Goal: Information Seeking & Learning: Learn about a topic

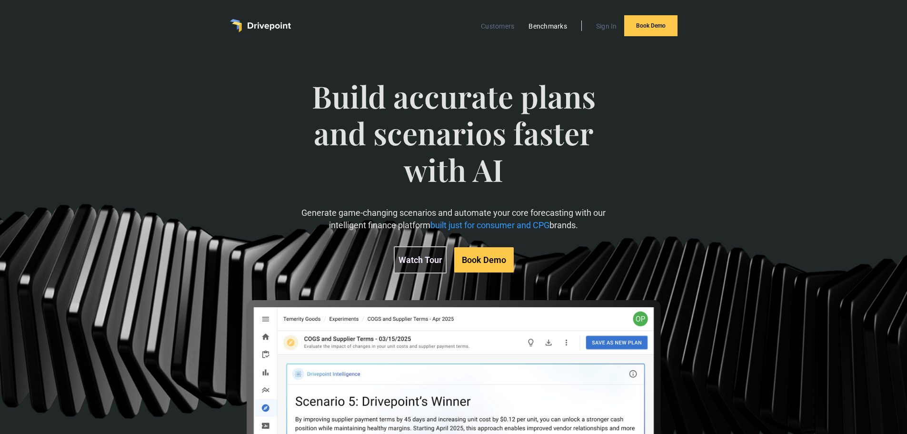
click at [543, 24] on link "Benchmarks" at bounding box center [548, 26] width 48 height 12
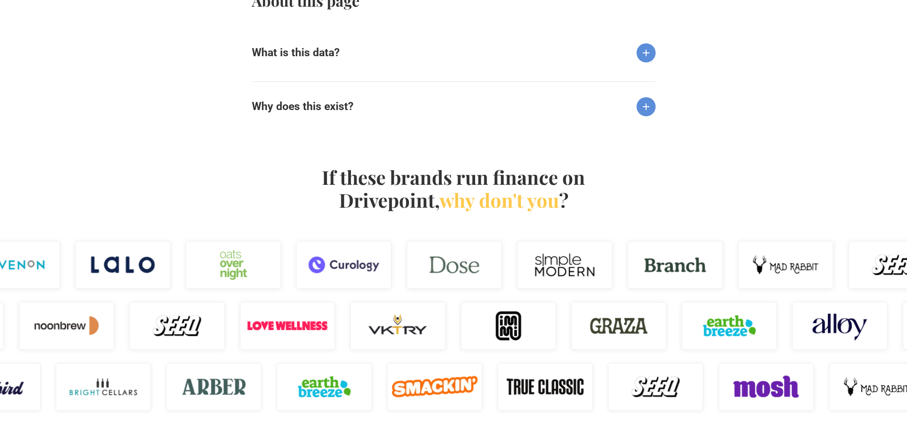
scroll to position [952, 0]
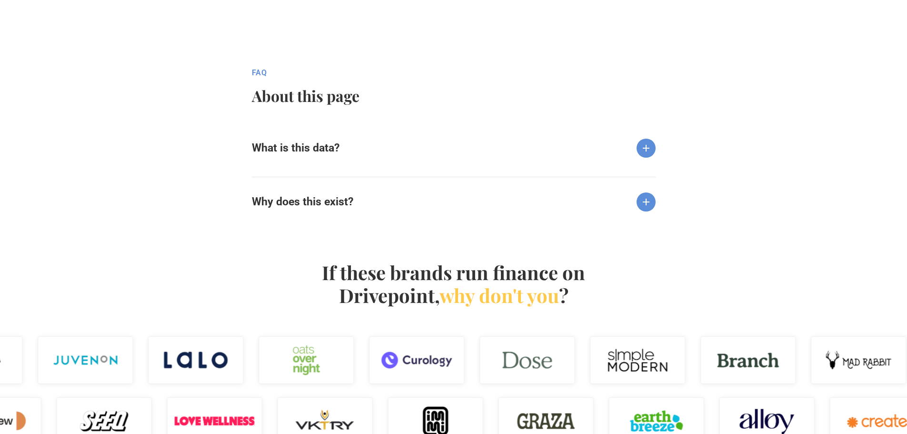
click at [335, 155] on h6 "What is this data?" at bounding box center [296, 147] width 88 height 13
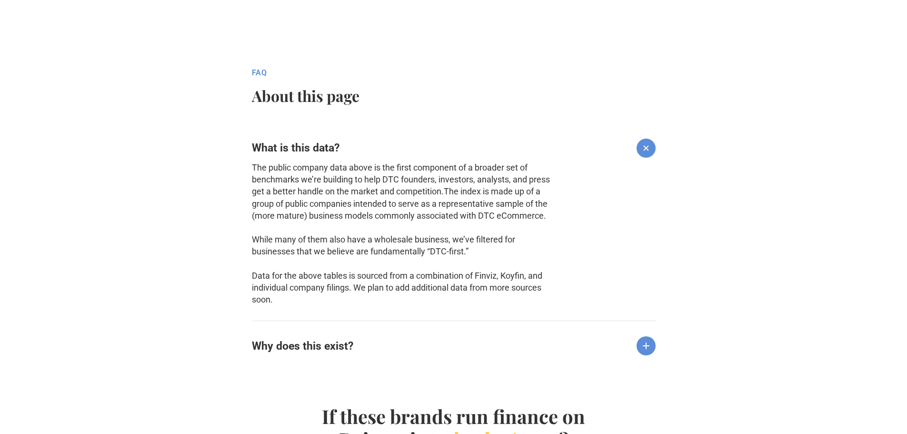
click at [309, 348] on h6 "Why does this exist?" at bounding box center [302, 346] width 101 height 13
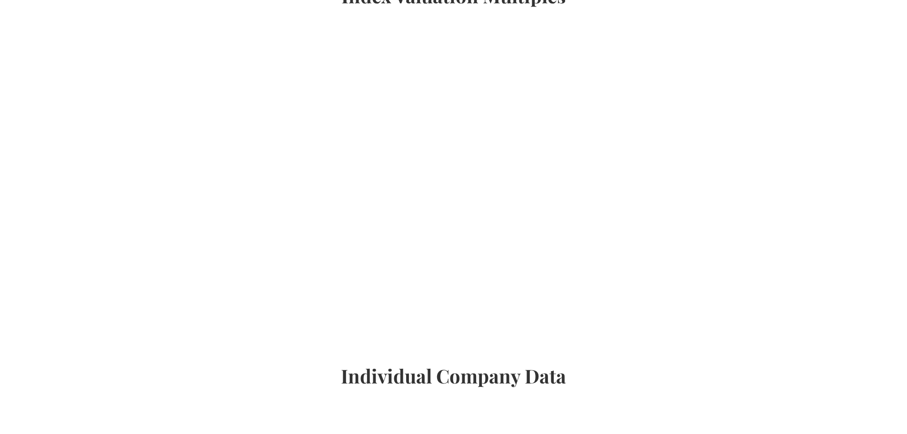
scroll to position [0, 0]
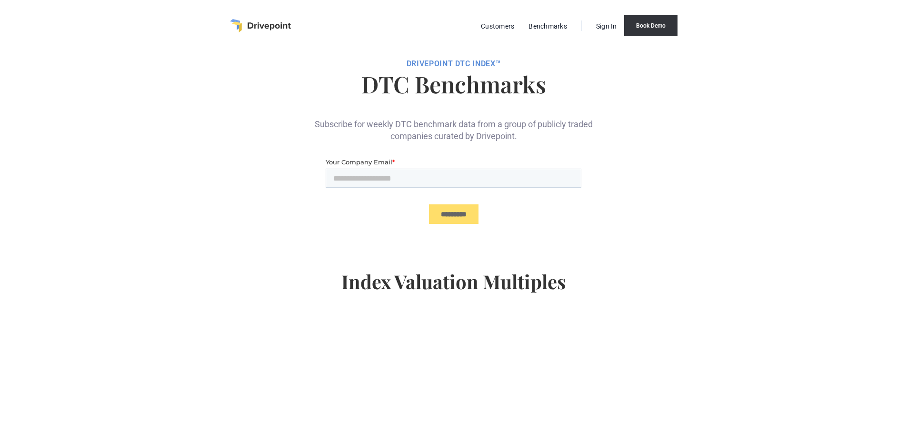
click at [636, 26] on link "Book Demo" at bounding box center [650, 25] width 53 height 21
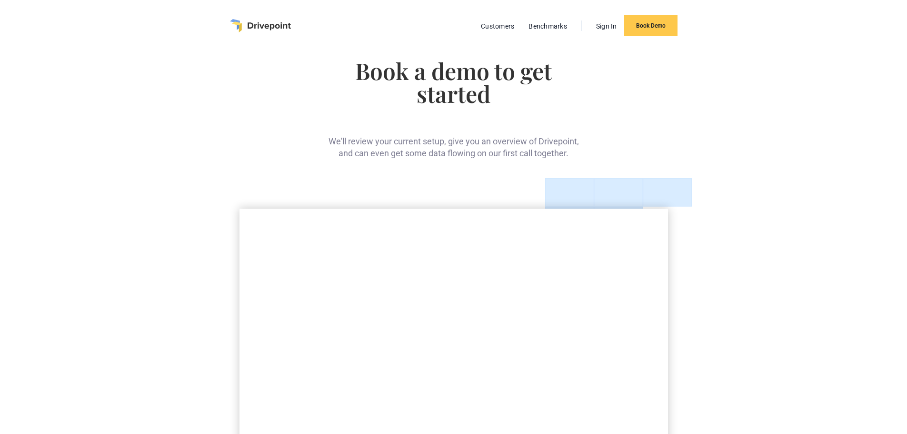
click at [254, 24] on img "home" at bounding box center [260, 25] width 61 height 13
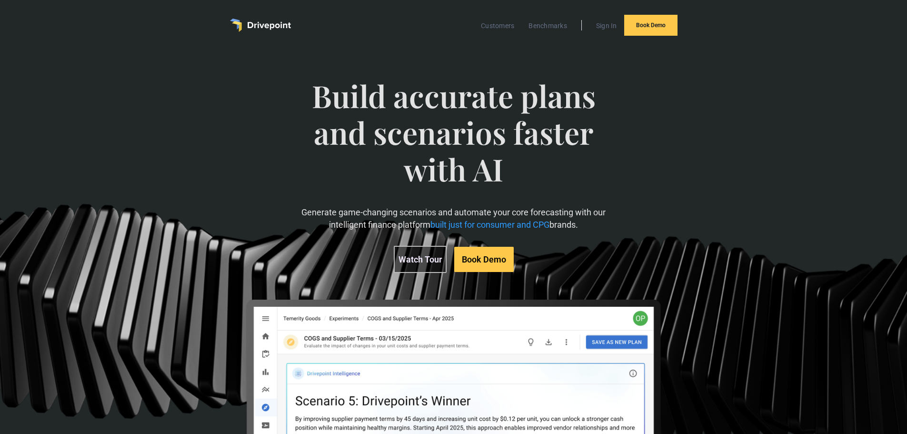
click at [427, 260] on link "Watch Tour" at bounding box center [420, 259] width 53 height 27
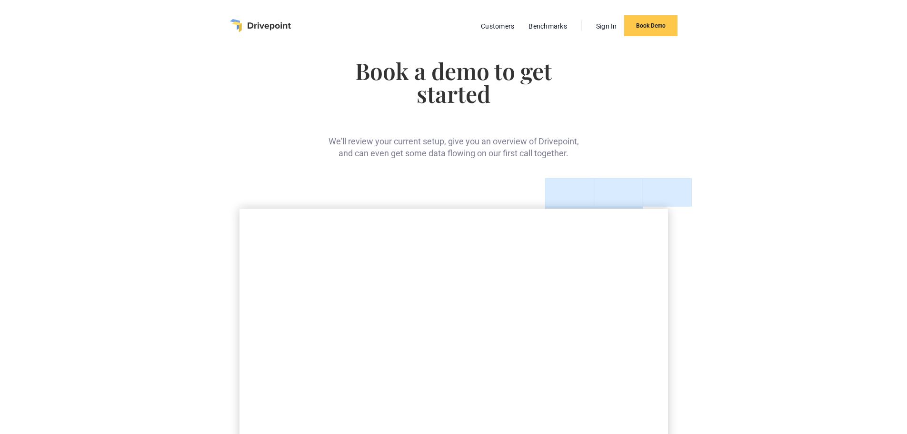
click at [253, 22] on img "home" at bounding box center [260, 25] width 61 height 13
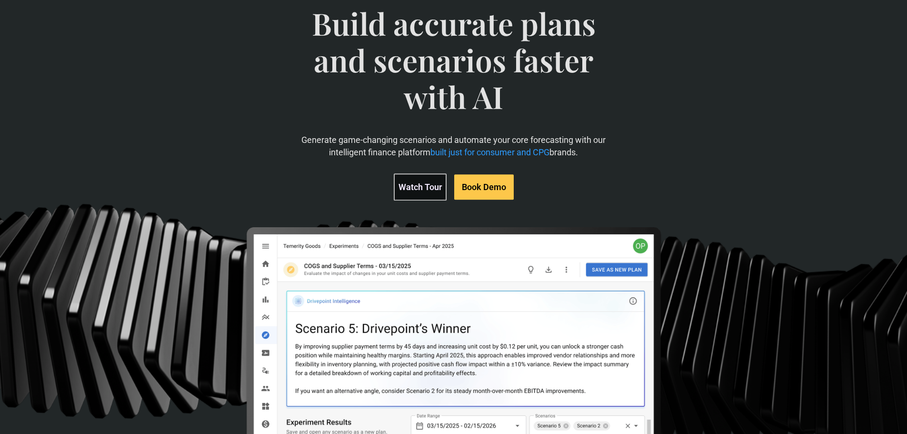
scroll to position [96, 0]
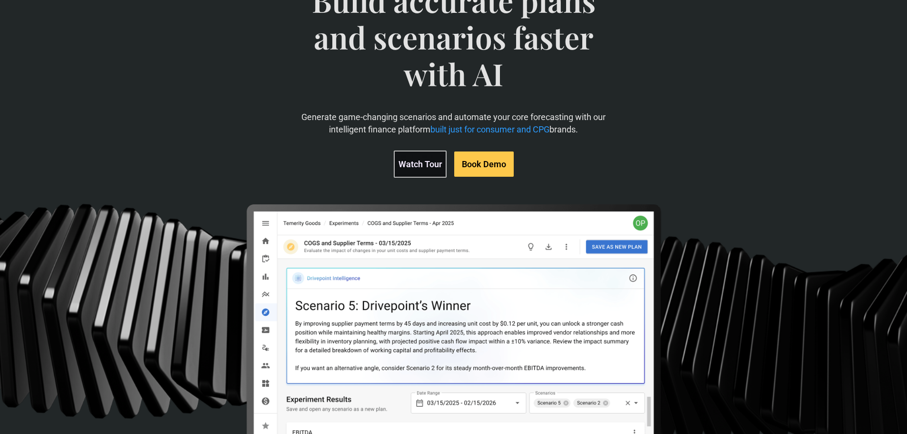
click at [420, 161] on link "Watch Tour" at bounding box center [420, 163] width 53 height 27
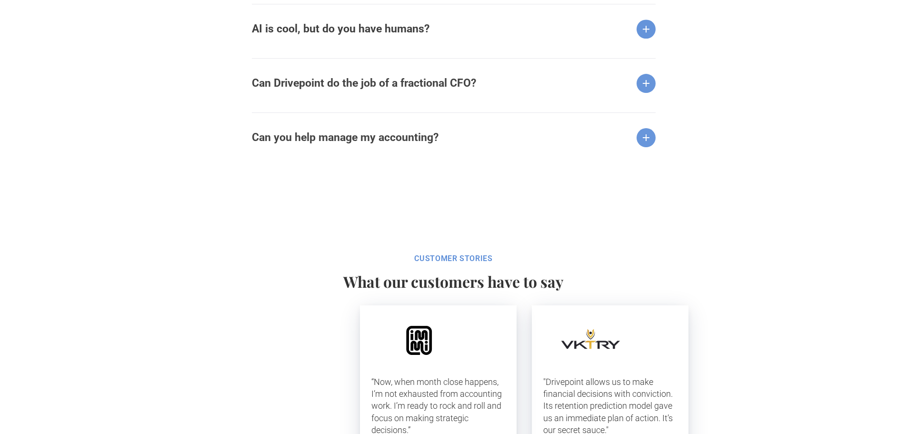
scroll to position [1238, 0]
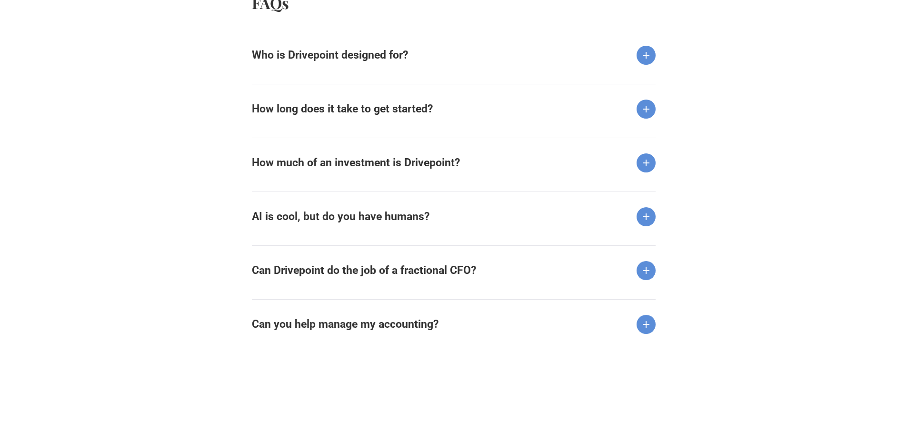
click at [357, 59] on strong "Who is Drivepoint designed for?" at bounding box center [330, 55] width 156 height 13
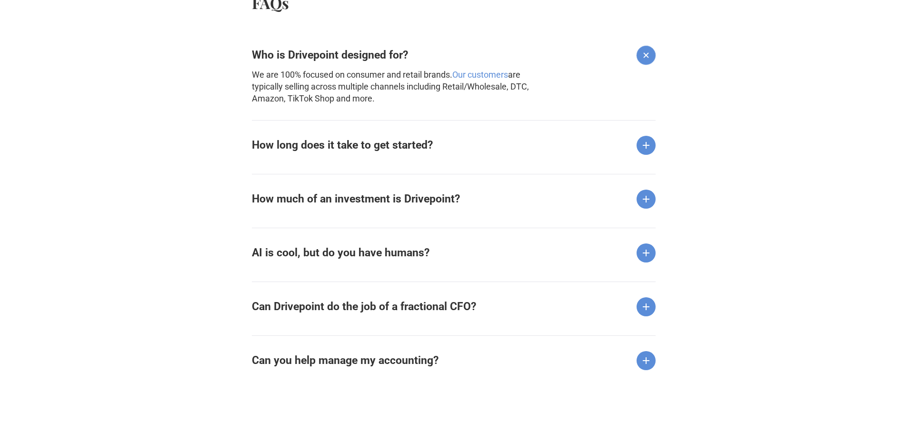
click at [338, 169] on div "Who is Drivepoint designed for? We are 100% focused on consumer and retail bran…" at bounding box center [454, 201] width 404 height 343
click at [336, 155] on div "Most customers start with a Quickstart™ proof-of-value period with their live d…" at bounding box center [402, 157] width 301 height 4
click at [332, 149] on strong "How long does it take to get started?" at bounding box center [342, 145] width 181 height 13
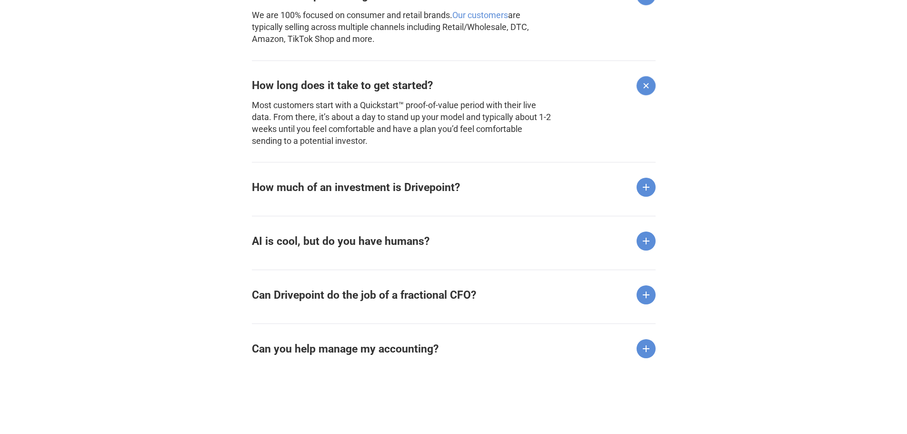
scroll to position [1333, 0]
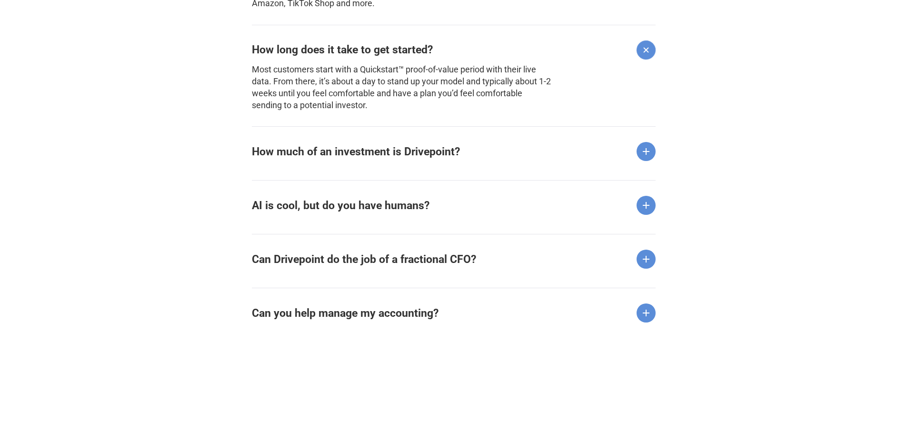
click at [285, 148] on strong "How much of an investment is Drivepoint?" at bounding box center [356, 151] width 208 height 13
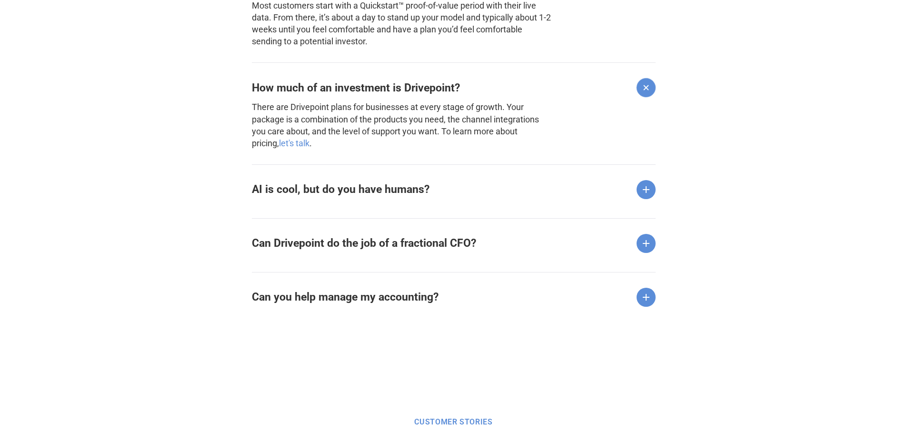
scroll to position [1429, 0]
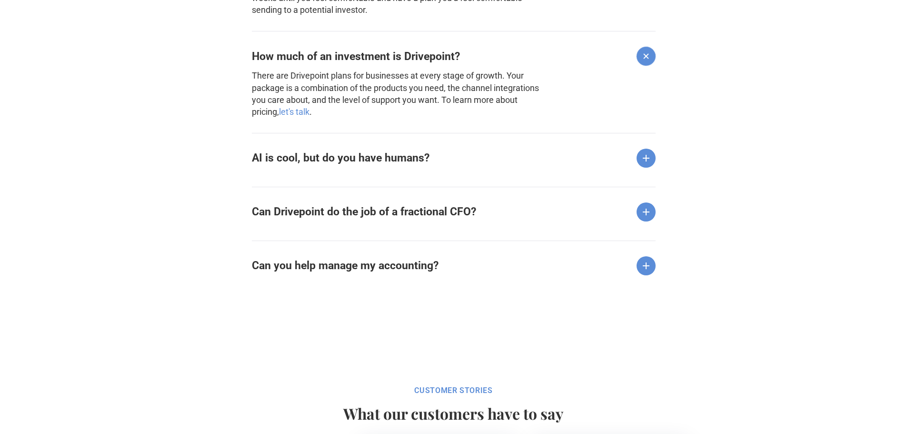
click at [289, 147] on div "AI is cool, but do you have humans?" at bounding box center [454, 150] width 404 height 35
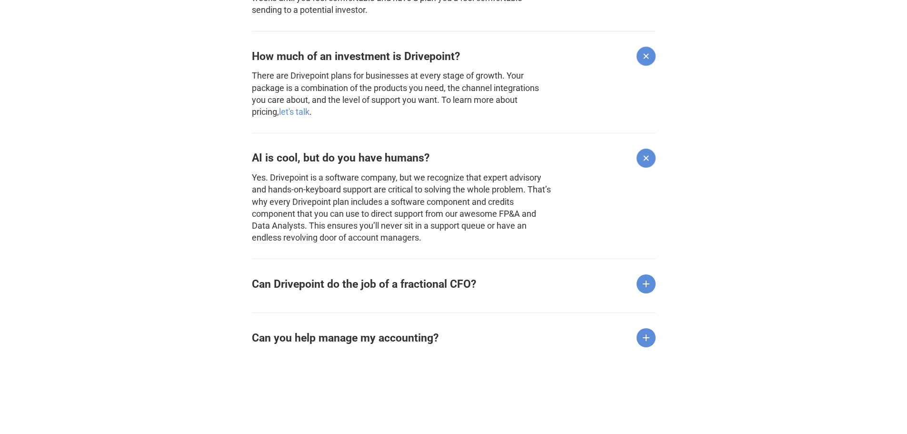
click at [313, 287] on strong "Can Drivepoint do the job of a fractional CFO?" at bounding box center [364, 284] width 224 height 13
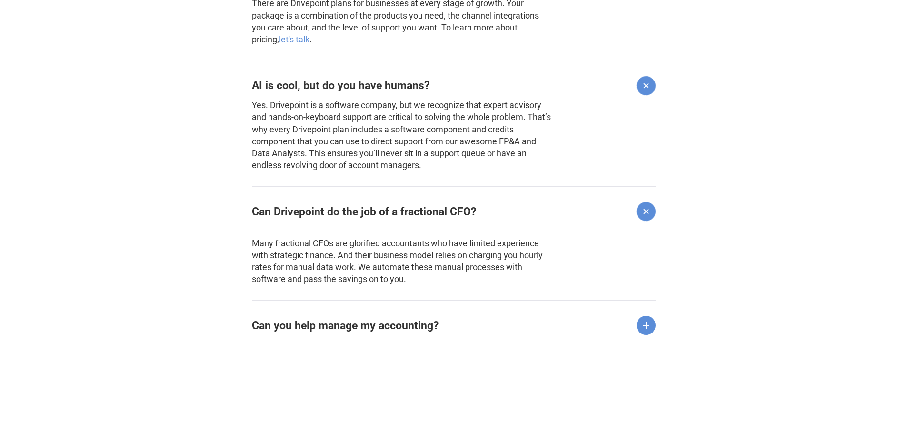
scroll to position [1524, 0]
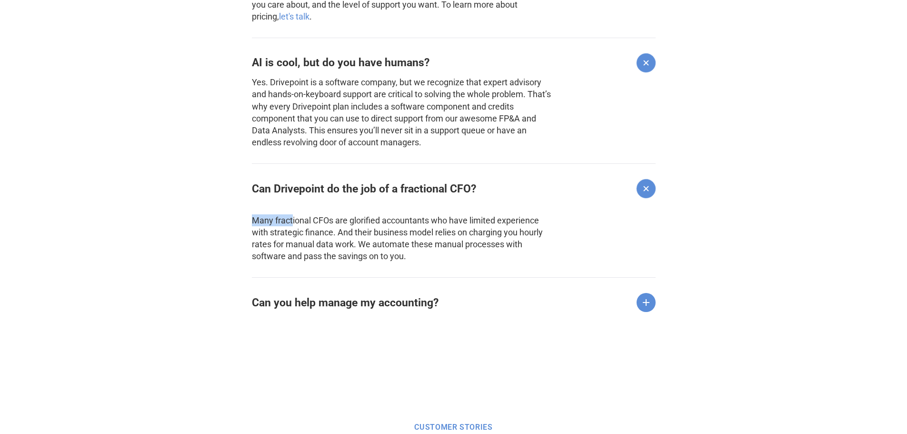
drag, startPoint x: 249, startPoint y: 218, endPoint x: 293, endPoint y: 225, distance: 44.9
click at [293, 225] on div "Learn FAQs Who is Drivepoint designed for? We are 100% focused on consumer and …" at bounding box center [453, 21] width 907 height 695
click at [273, 224] on p "Many fractional CFOs are glorified accountants who have limited experience with…" at bounding box center [402, 232] width 301 height 60
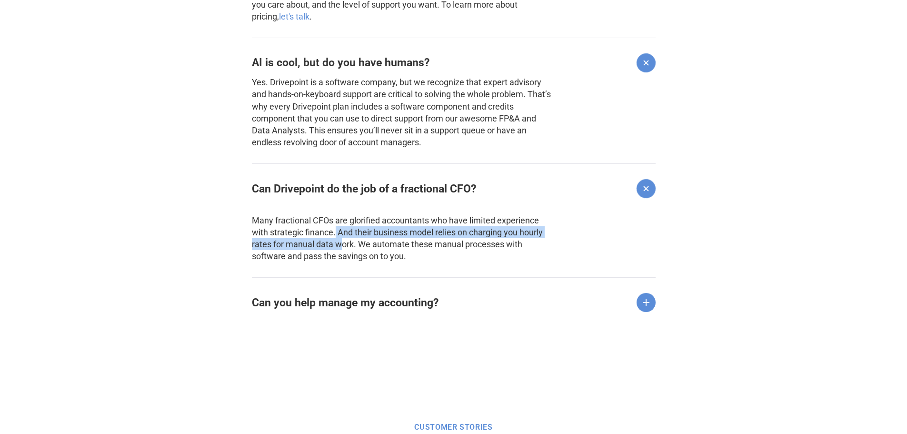
drag, startPoint x: 336, startPoint y: 233, endPoint x: 341, endPoint y: 241, distance: 9.5
click at [341, 241] on p "Many fractional CFOs are glorified accountants who have limited experience with…" at bounding box center [402, 232] width 301 height 60
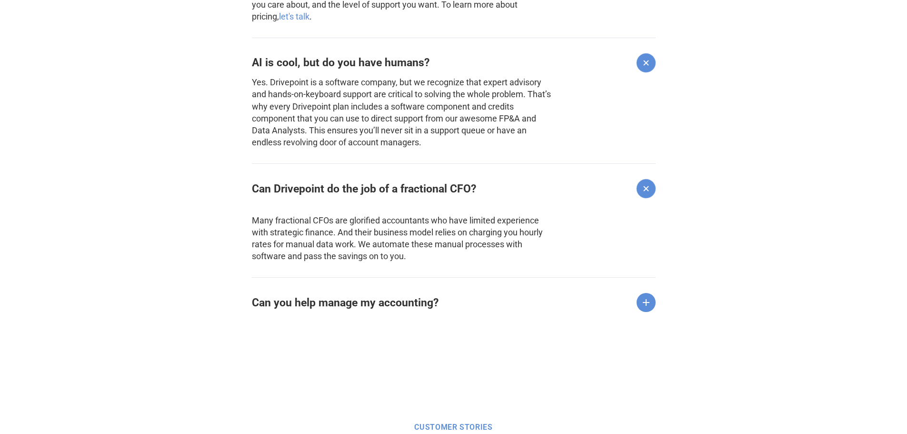
click at [293, 302] on strong "Can you help manage my accounting?" at bounding box center [345, 302] width 187 height 13
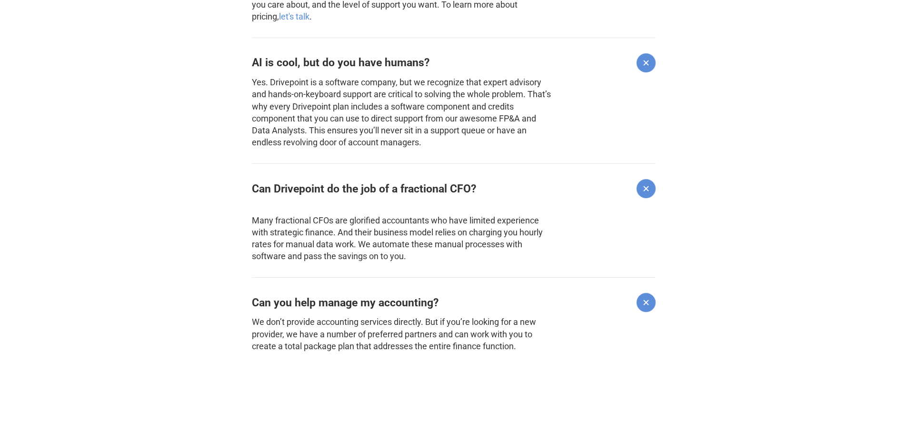
scroll to position [1619, 0]
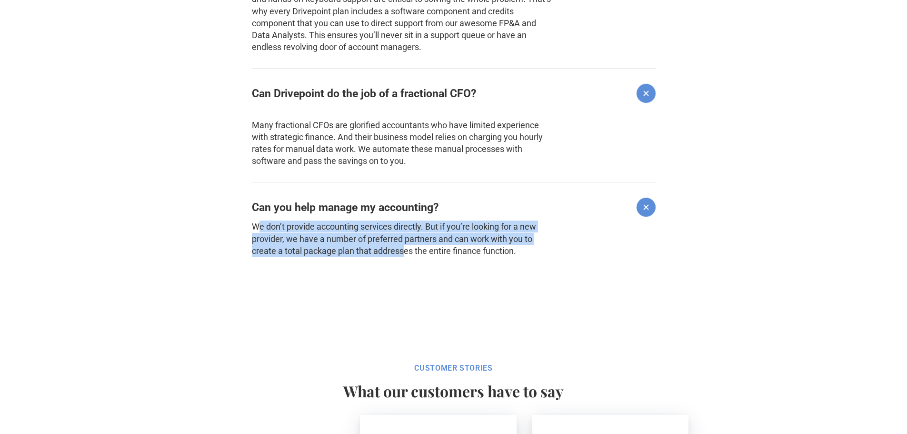
drag, startPoint x: 257, startPoint y: 224, endPoint x: 404, endPoint y: 247, distance: 148.8
click at [404, 247] on p "We don’t provide accounting services directly. But if you’re looking for a new …" at bounding box center [402, 238] width 301 height 36
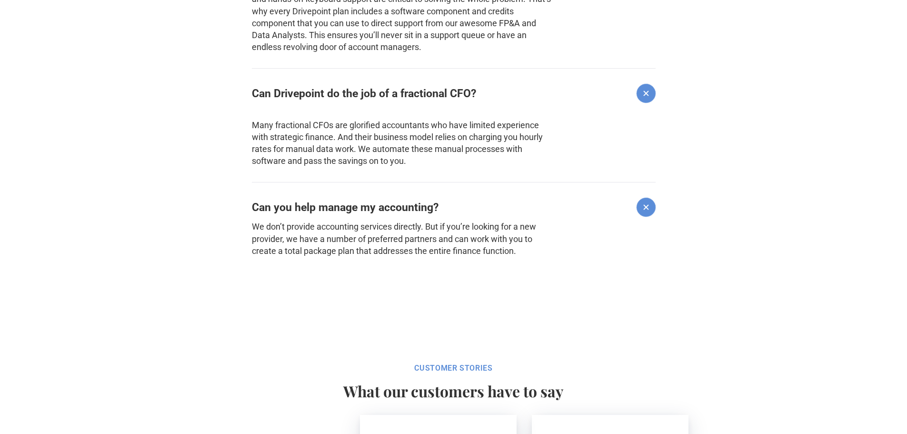
click at [411, 251] on p "We don’t provide accounting services directly. But if you’re looking for a new …" at bounding box center [402, 238] width 301 height 36
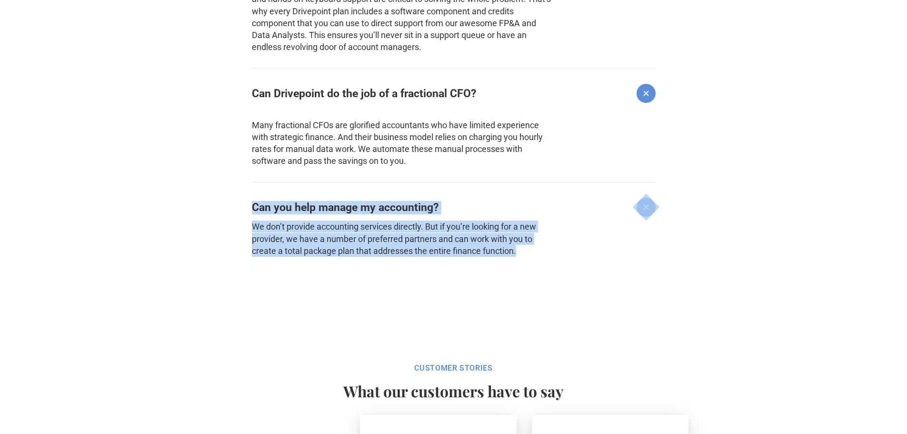
drag, startPoint x: 242, startPoint y: 203, endPoint x: 522, endPoint y: 252, distance: 284.7
copy div "Can you help manage my accounting? We don’t provide accounting services directl…"
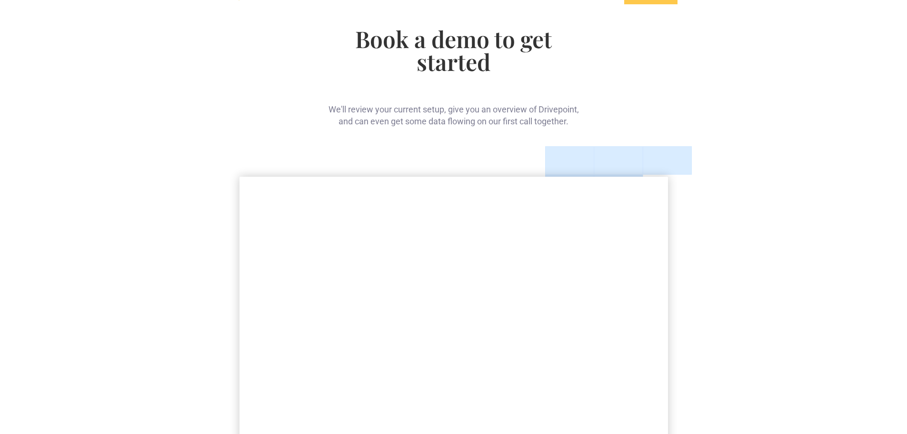
scroll to position [0, 0]
